Goal: Transaction & Acquisition: Purchase product/service

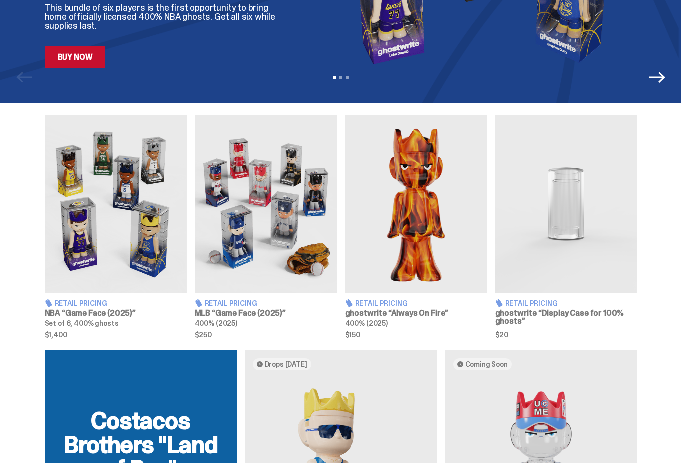
scroll to position [257, 0]
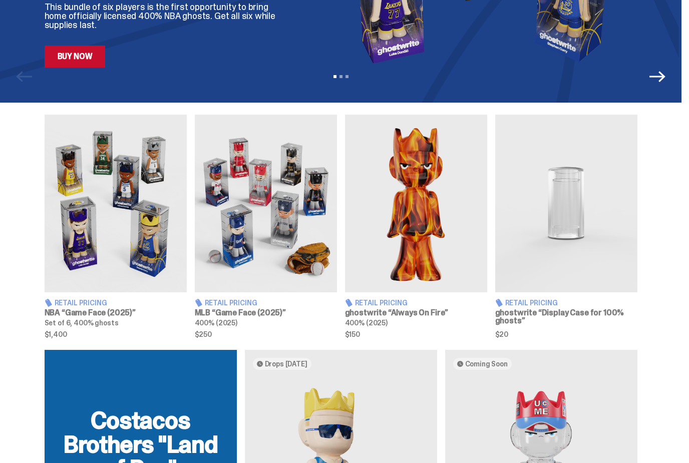
click at [145, 202] on img at bounding box center [116, 204] width 142 height 178
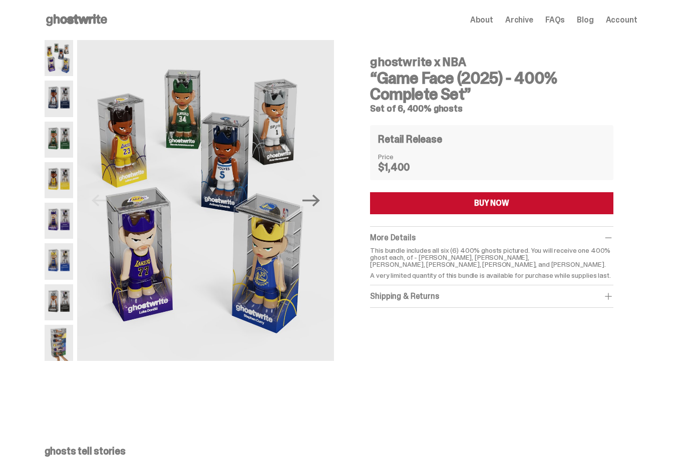
click at [62, 23] on use at bounding box center [76, 20] width 61 height 12
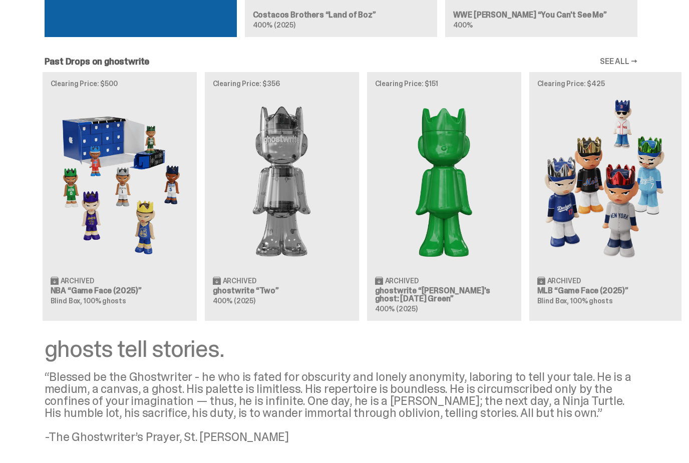
scroll to position [866, 0]
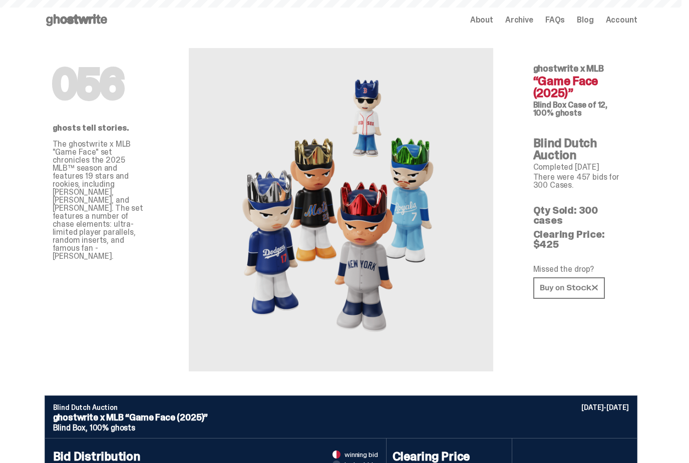
click at [79, 172] on p "The ghostwrite x MLB "Game Face" set chronicles the 2025 MLB™ season and featur…" at bounding box center [101, 200] width 96 height 120
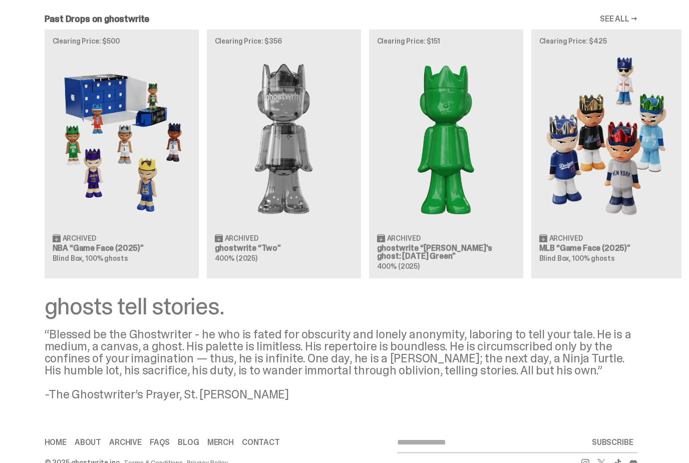
click at [110, 150] on img at bounding box center [122, 139] width 138 height 173
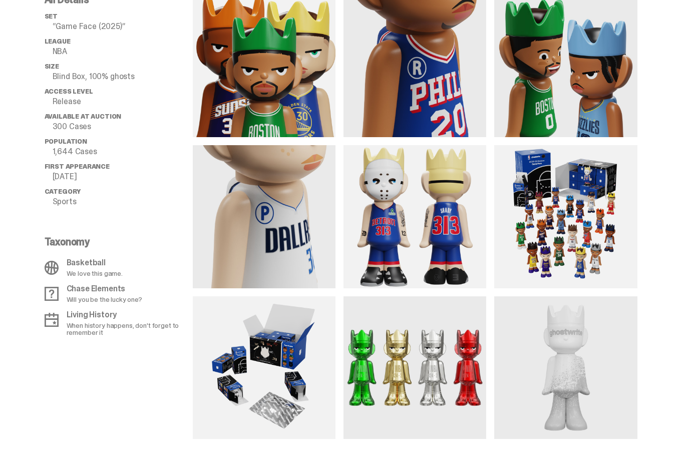
scroll to position [798, 0]
